Goal: Transaction & Acquisition: Purchase product/service

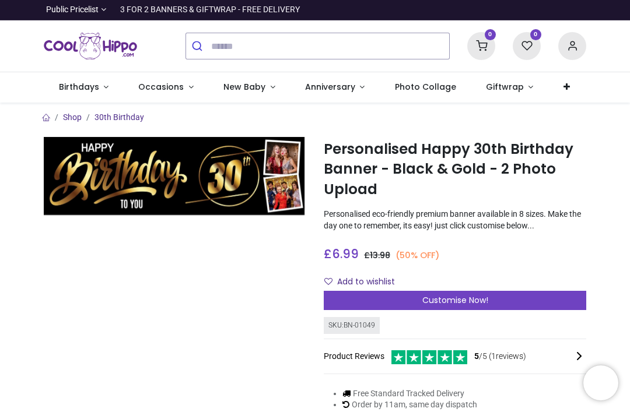
click at [444, 304] on span "Customise Now!" at bounding box center [455, 301] width 66 height 12
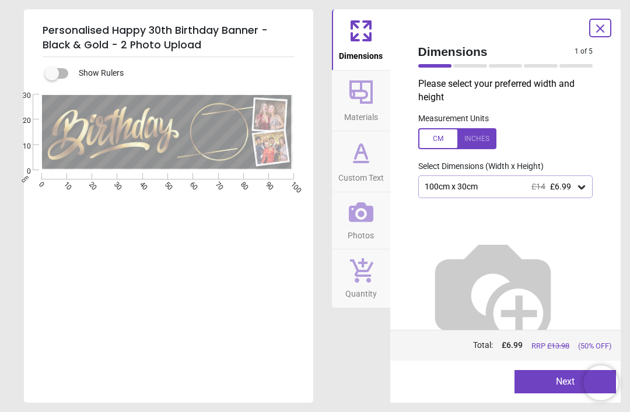
click at [626, 166] on div "Personalised Happy 30th Birthday Banner - Black & Gold - 2 Photo Upload Show Ru…" at bounding box center [315, 206] width 630 height 412
click at [628, 164] on div "Personalised Happy 30th Birthday Banner - Black & Gold - 2 Photo Upload Show Ru…" at bounding box center [315, 206] width 630 height 412
click at [584, 183] on icon at bounding box center [582, 187] width 12 height 12
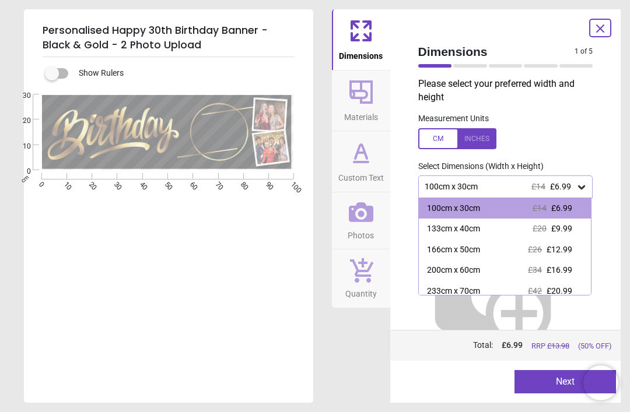
click at [616, 190] on div "Dimensions 1 of 5 1 of 6 Please select your preferred width and height Measurem…" at bounding box center [505, 206] width 231 height 394
click at [586, 178] on div "100cm x 30cm £14 £6.99" at bounding box center [505, 187] width 175 height 22
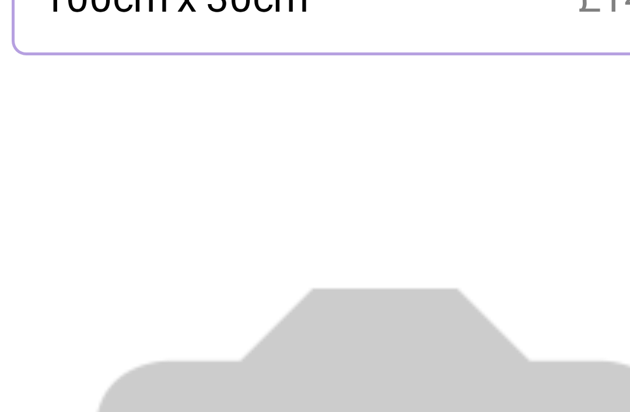
click at [418, 217] on img at bounding box center [492, 291] width 149 height 149
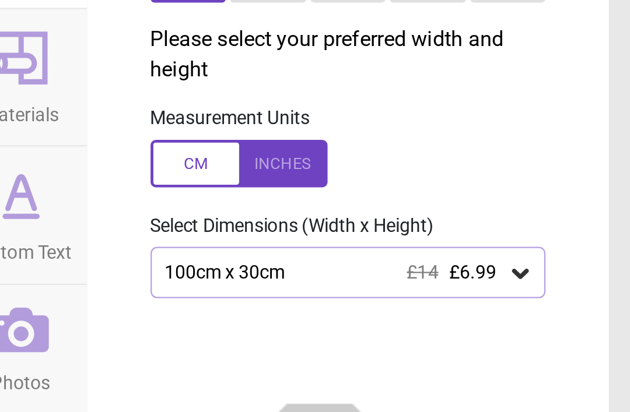
click at [578, 185] on icon at bounding box center [581, 187] width 7 height 4
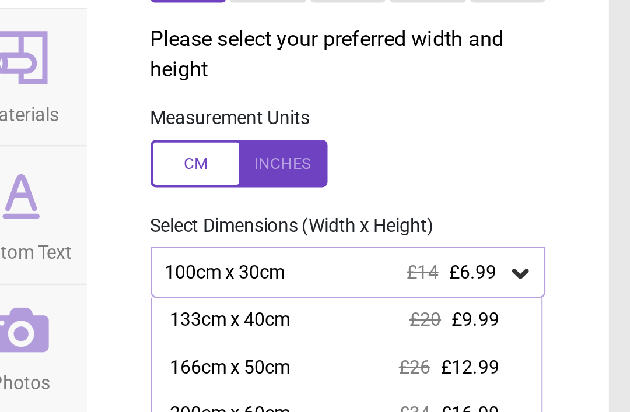
scroll to position [27, 0]
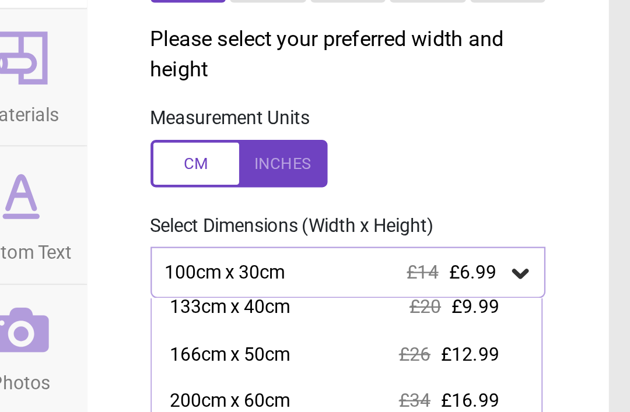
click at [418, 176] on div "100cm x 30cm £14 £6.99" at bounding box center [505, 187] width 175 height 22
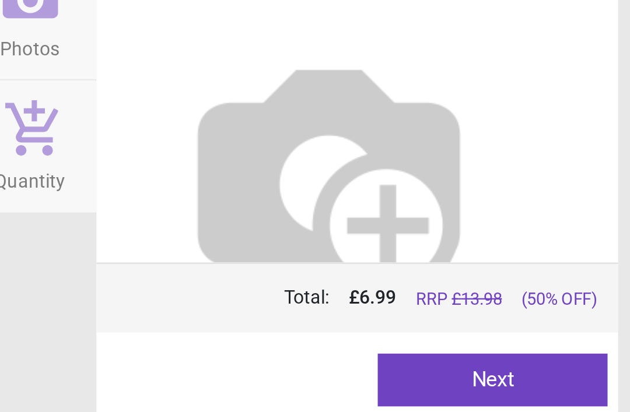
click at [514, 370] on button "Next" at bounding box center [564, 381] width 101 height 23
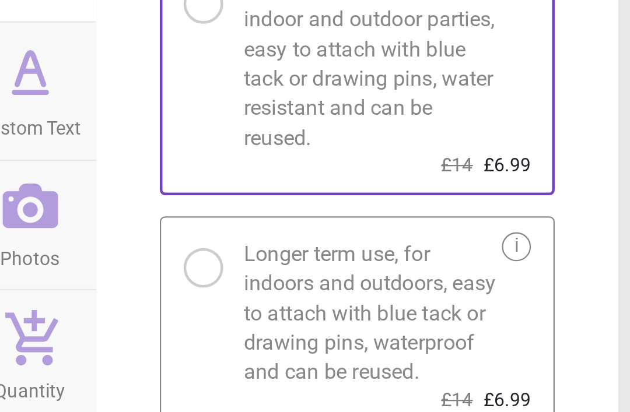
click at [434, 236] on div at bounding box center [437, 239] width 7 height 7
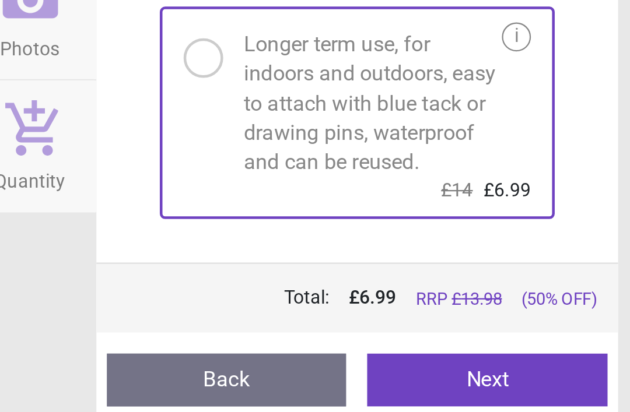
click at [510, 370] on button "Next" at bounding box center [563, 381] width 106 height 23
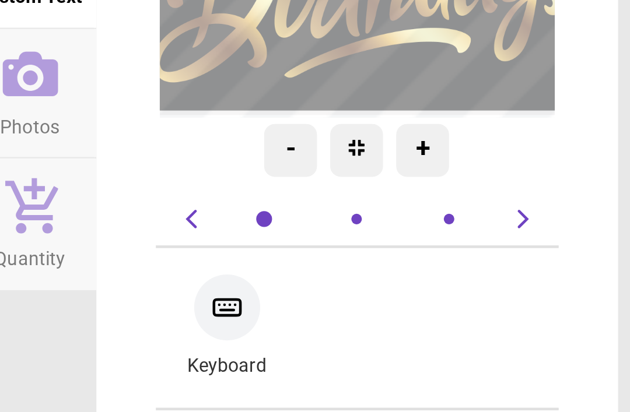
click at [464, 234] on div "-" at bounding box center [475, 245] width 23 height 23
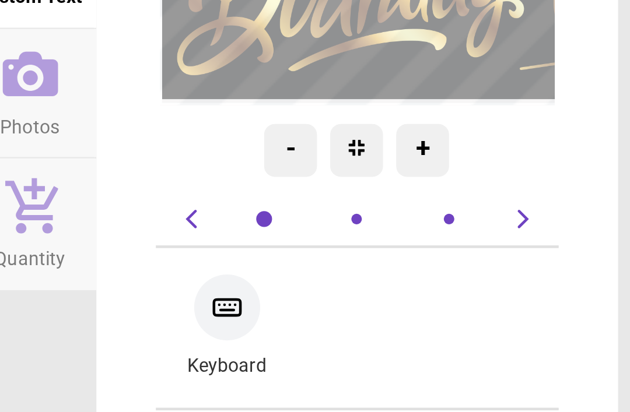
click at [464, 234] on div "-" at bounding box center [475, 245] width 23 height 23
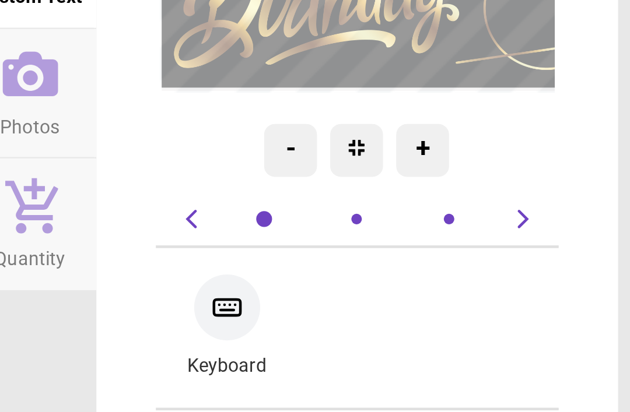
click at [464, 234] on div "-" at bounding box center [475, 245] width 23 height 23
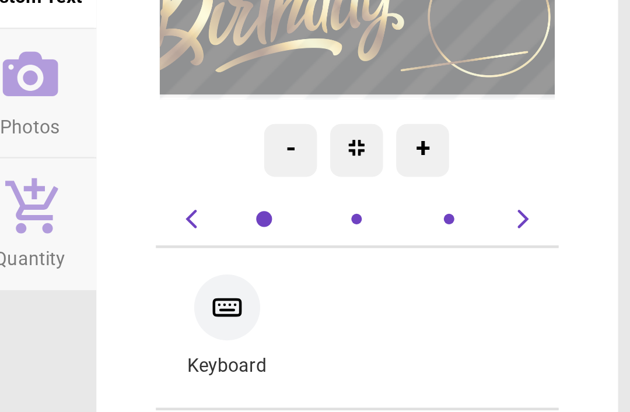
click at [464, 234] on div "-" at bounding box center [475, 245] width 23 height 23
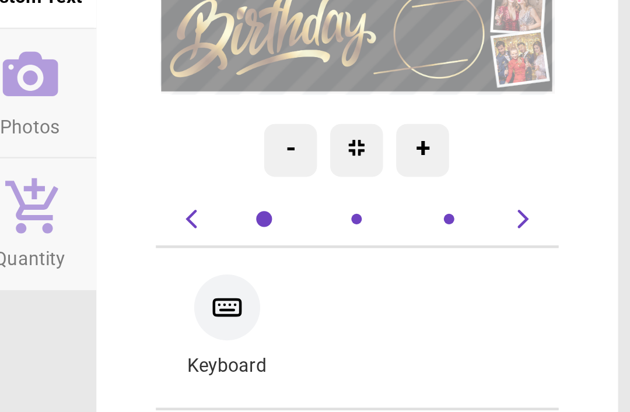
click at [464, 234] on div "-" at bounding box center [475, 245] width 23 height 23
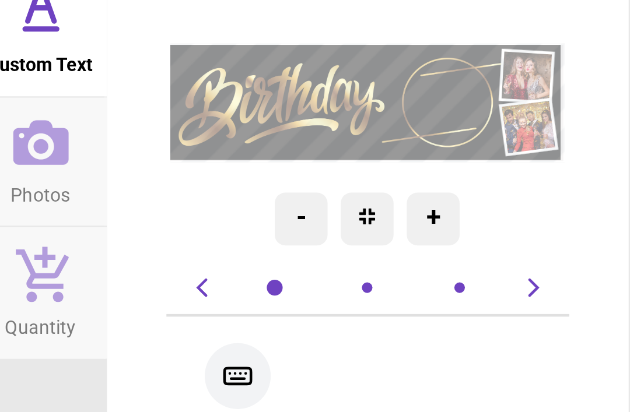
click at [462, 210] on textarea at bounding box center [476, 213] width 29 height 6
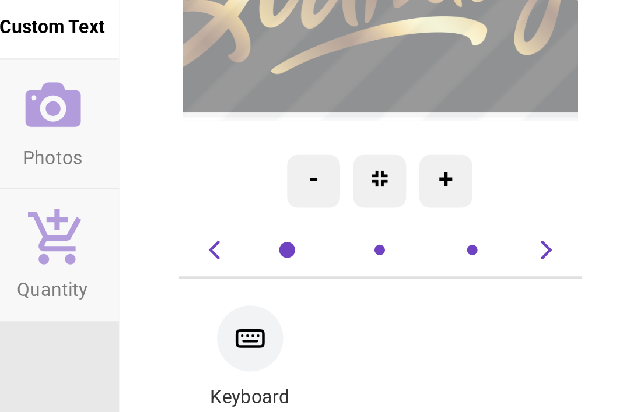
type textarea "*****"
click at [464, 234] on div "-" at bounding box center [475, 245] width 23 height 23
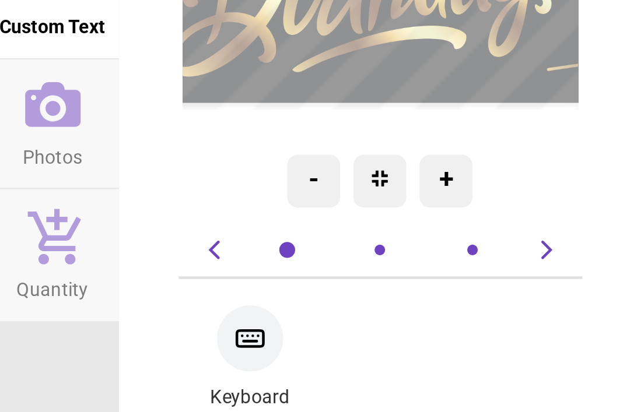
click at [464, 234] on div "-" at bounding box center [475, 245] width 23 height 23
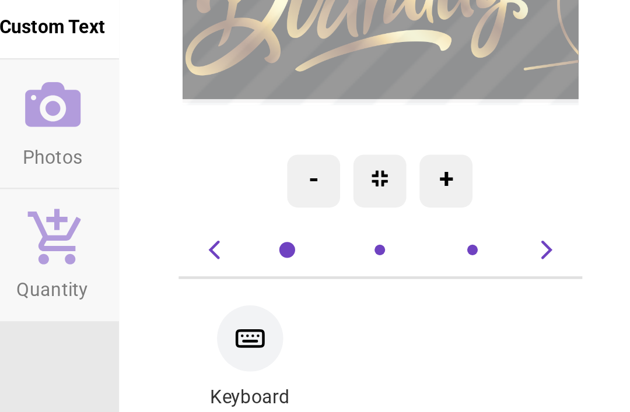
click at [464, 234] on div "-" at bounding box center [475, 245] width 23 height 23
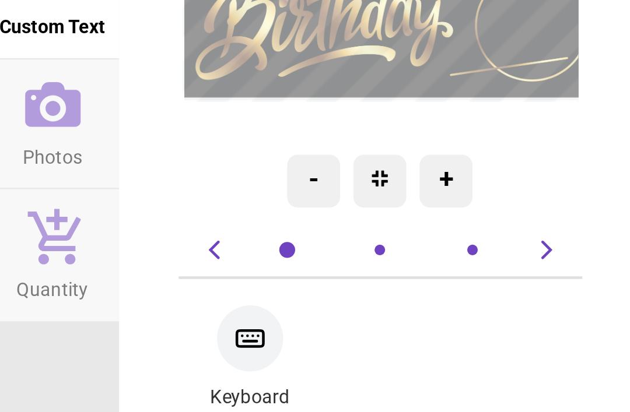
click at [464, 234] on div "-" at bounding box center [475, 245] width 23 height 23
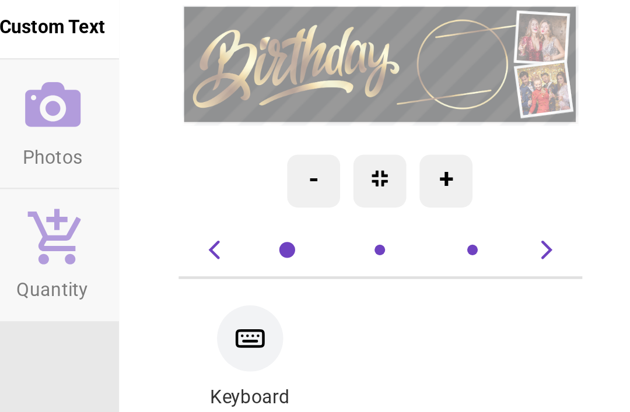
click at [464, 234] on div "-" at bounding box center [475, 245] width 23 height 23
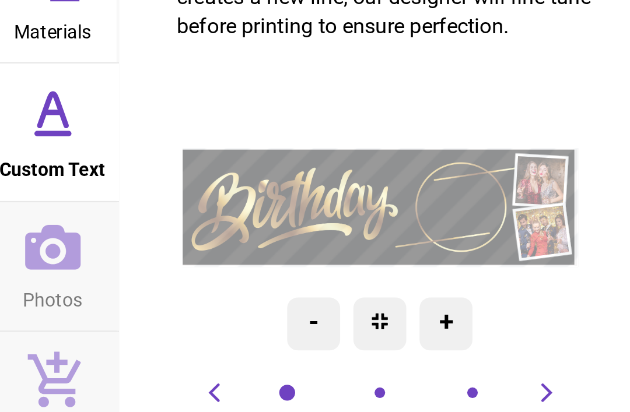
click at [523, 183] on textarea at bounding box center [536, 196] width 26 height 26
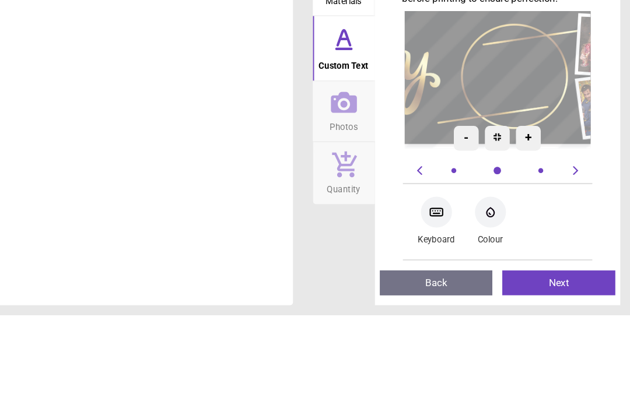
type textarea "**"
click at [523, 234] on div "+" at bounding box center [534, 245] width 23 height 23
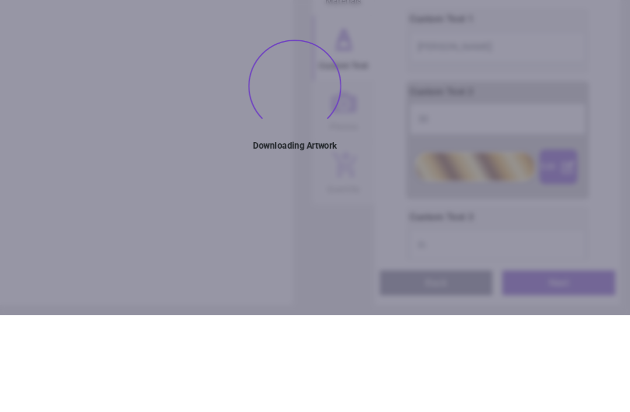
type textarea "*****"
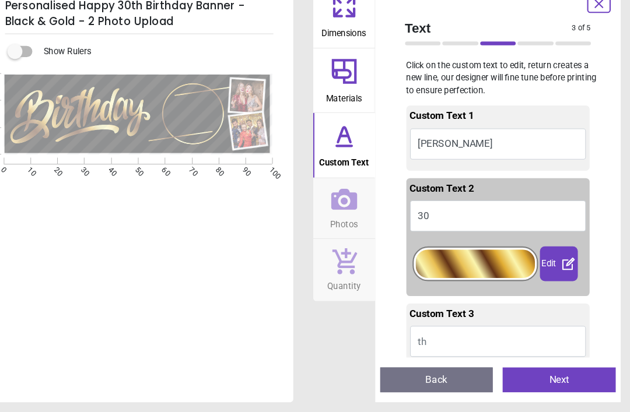
click at [423, 213] on button "30" at bounding box center [506, 227] width 166 height 29
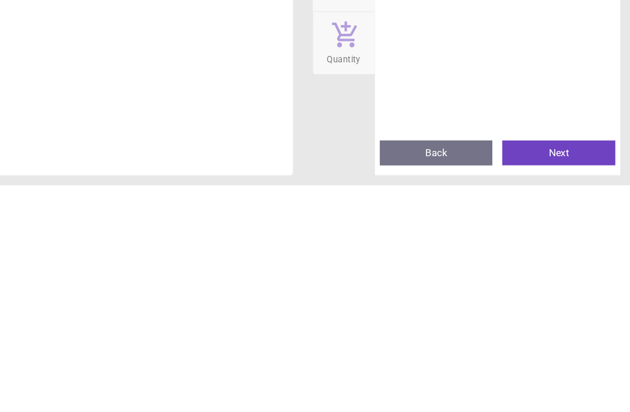
scroll to position [400, 0]
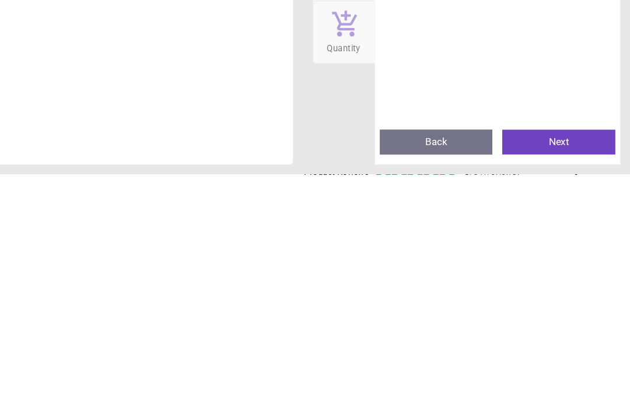
click at [411, 370] on button "Back" at bounding box center [448, 381] width 106 height 23
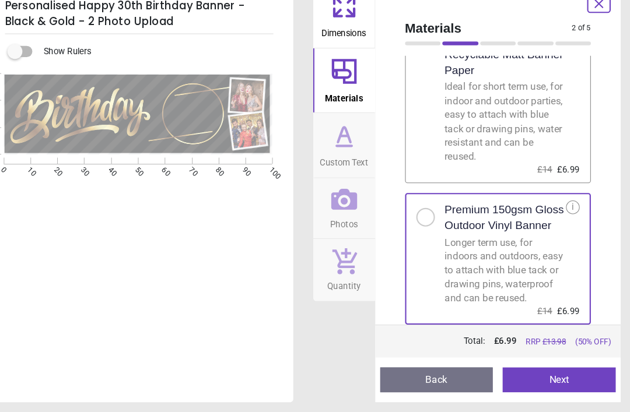
scroll to position [62, 0]
click at [527, 370] on button "Next" at bounding box center [563, 381] width 106 height 23
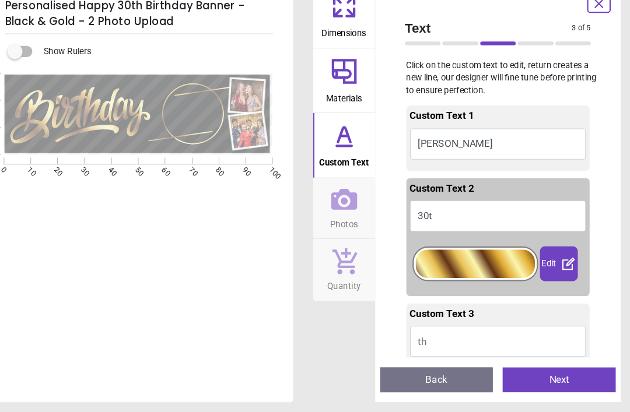
click at [429, 213] on button "30t" at bounding box center [506, 227] width 166 height 29
click at [587, 128] on div "Personalised Happy 30th Birthday Banner - Black & Gold - 2 Photo Upload Show Ru…" at bounding box center [315, 206] width 630 height 412
click at [423, 213] on button "30t" at bounding box center [506, 227] width 166 height 29
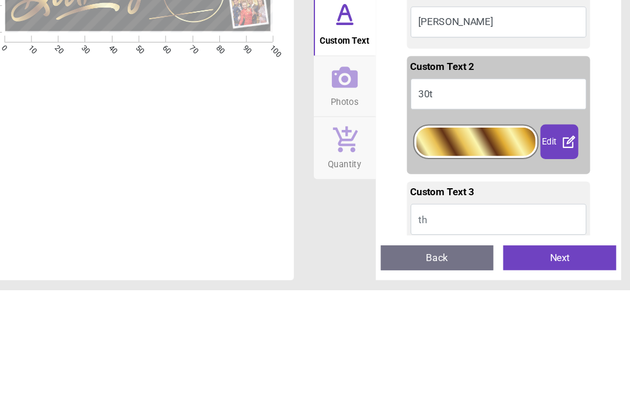
click at [423, 213] on button "30t" at bounding box center [506, 227] width 166 height 29
type textarea "**"
click at [460, 260] on div at bounding box center [484, 273] width 112 height 27
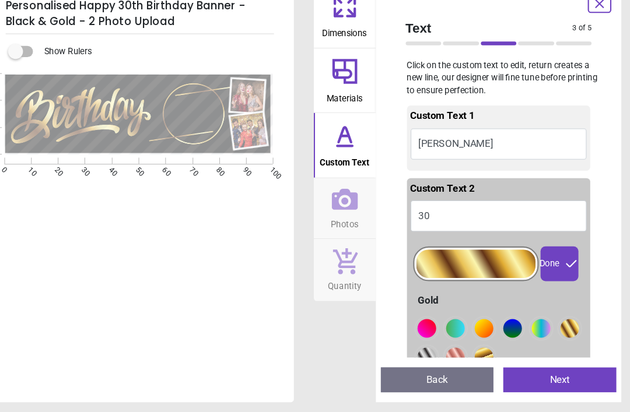
click at [545, 257] on div "Done" at bounding box center [563, 273] width 36 height 33
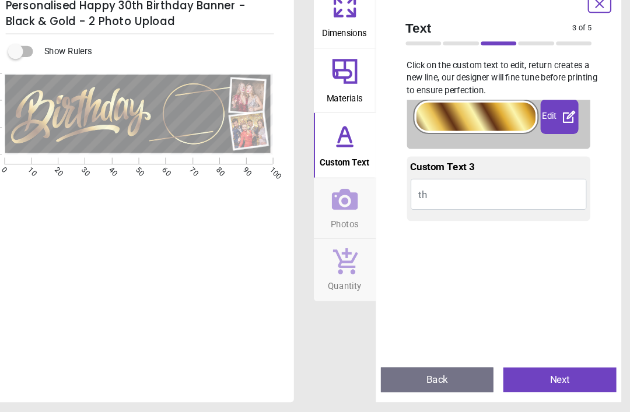
scroll to position [154, 0]
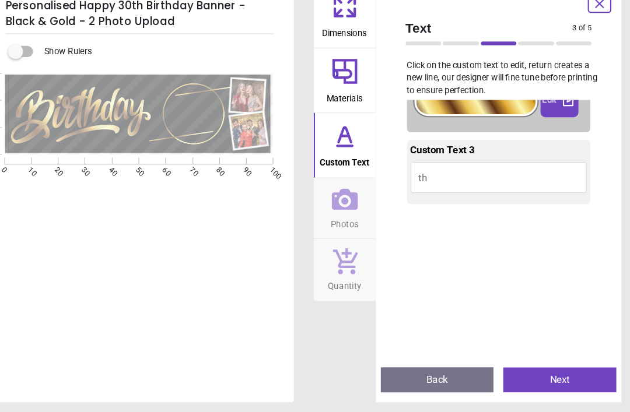
click at [559, 211] on div "Custom Text 1 [PERSON_NAME] Edit Advanced colour options Custom Text 2 30 Edit …" at bounding box center [506, 239] width 194 height 241
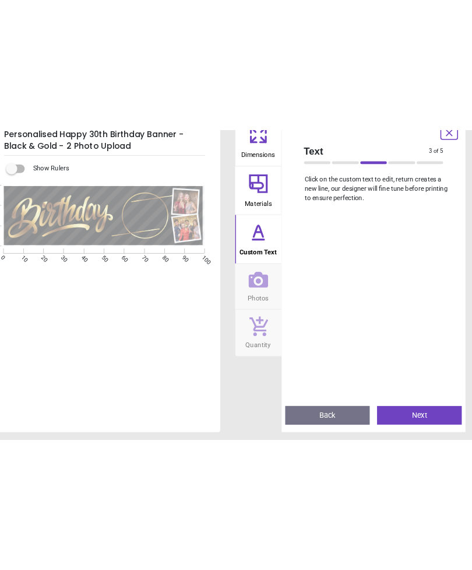
scroll to position [285, 0]
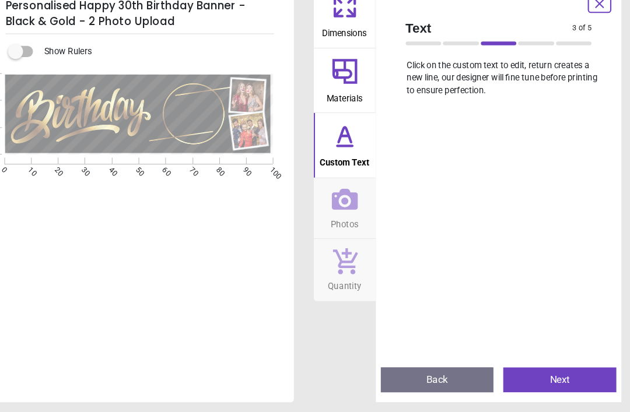
click at [524, 370] on button "Next" at bounding box center [563, 381] width 106 height 23
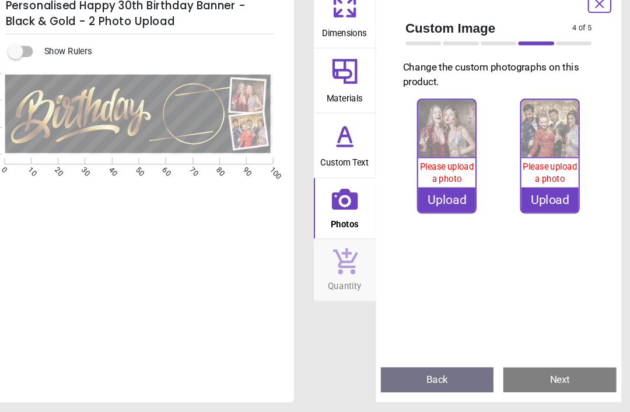
click at [432, 177] on span "Please upload a photo" at bounding box center [457, 187] width 51 height 21
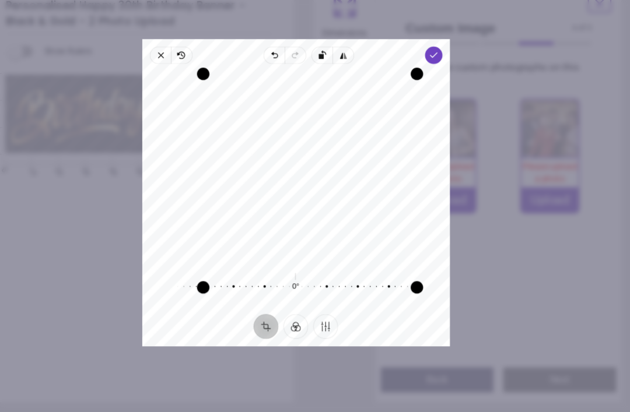
click at [331, 320] on button "Finetune" at bounding box center [342, 331] width 23 height 23
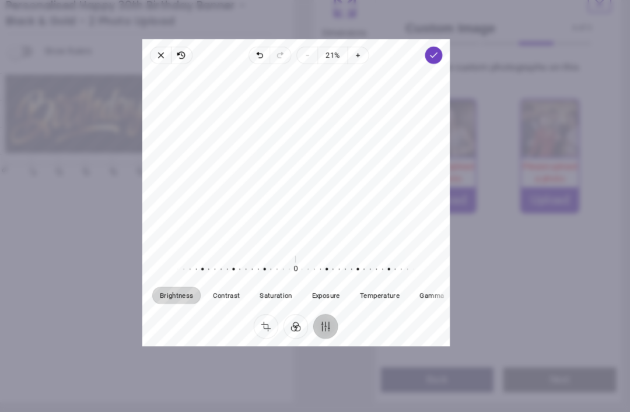
click at [184, 72] on icon "button" at bounding box center [188, 76] width 9 height 9
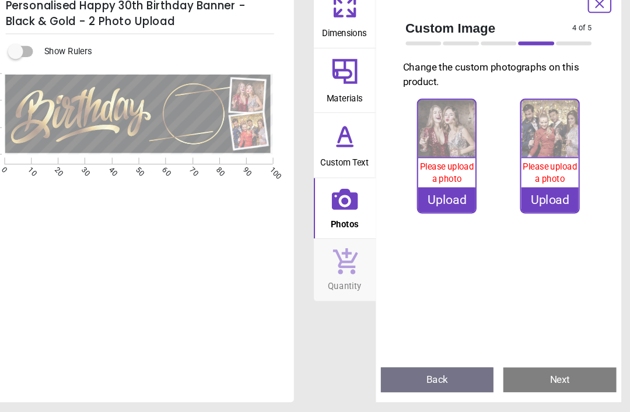
click at [527, 137] on img at bounding box center [554, 146] width 54 height 54
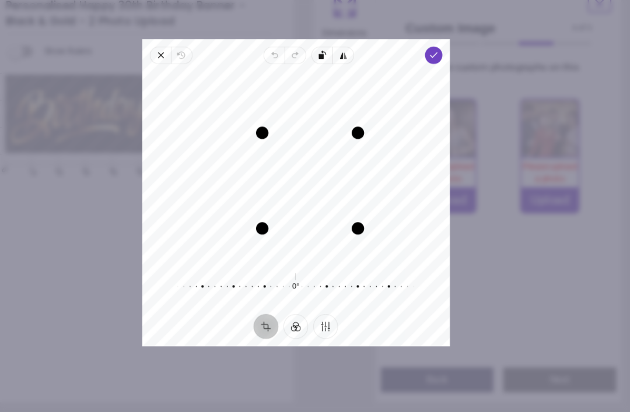
click at [441, 75] on polyline "button" at bounding box center [444, 77] width 6 height 4
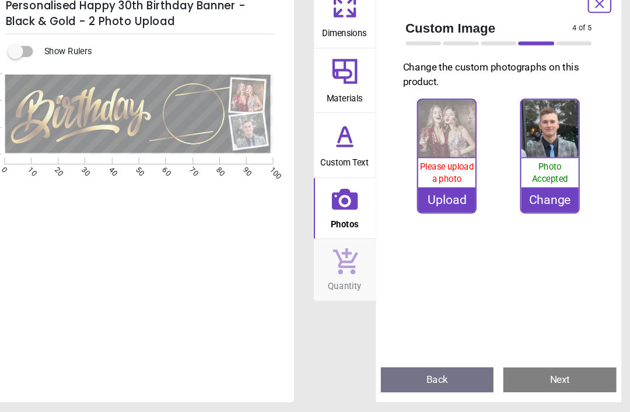
click at [428, 285] on div "0% Please upload a photo Upload 100% Photo Accepted Change" at bounding box center [506, 236] width 194 height 247
click at [430, 201] on div "Upload" at bounding box center [457, 212] width 54 height 23
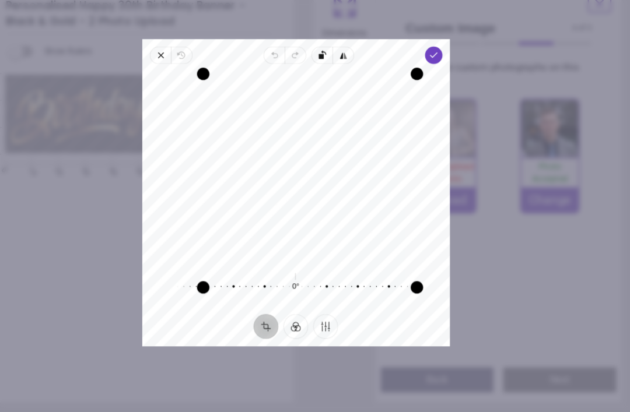
click at [184, 72] on icon "button" at bounding box center [188, 76] width 9 height 9
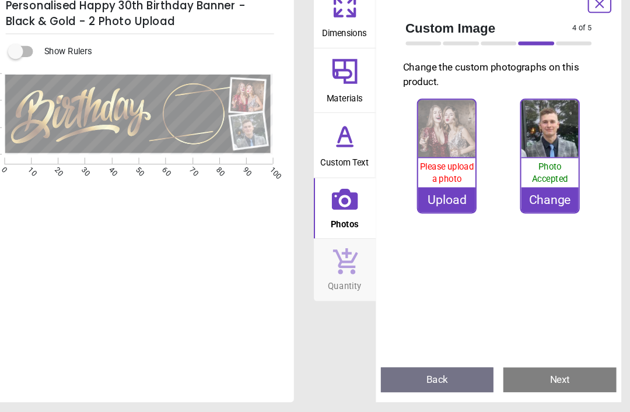
click at [430, 201] on div "Upload" at bounding box center [457, 212] width 54 height 23
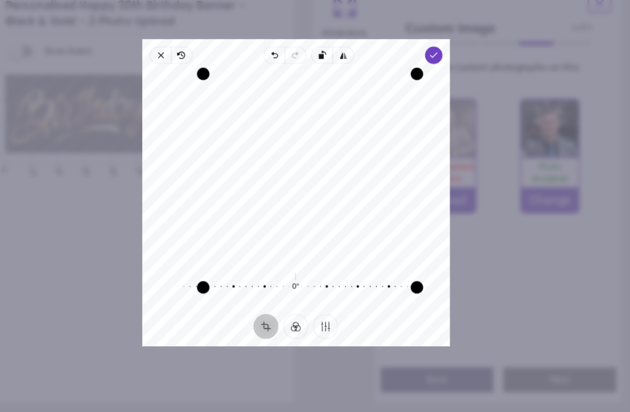
click at [436, 69] on span "Done" at bounding box center [444, 77] width 16 height 16
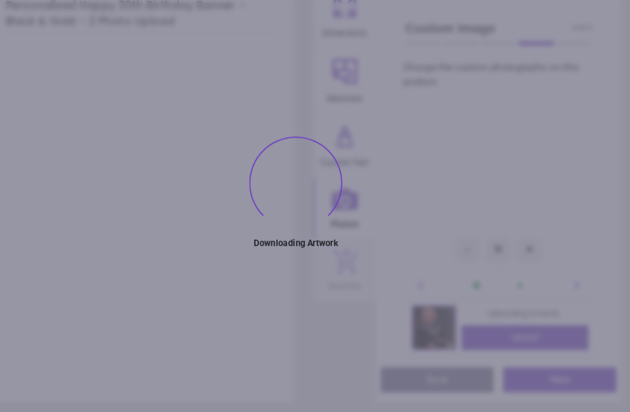
type textarea "*****"
type textarea "**"
